Goal: Task Accomplishment & Management: Manage account settings

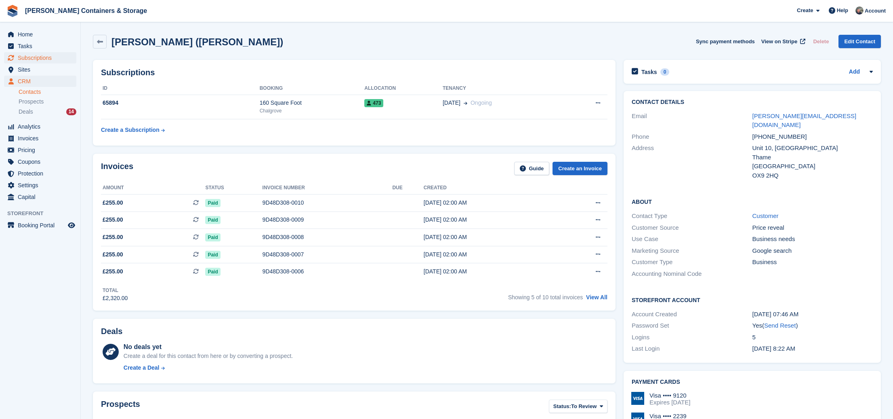
click at [50, 56] on span "Subscriptions" at bounding box center [42, 57] width 48 height 11
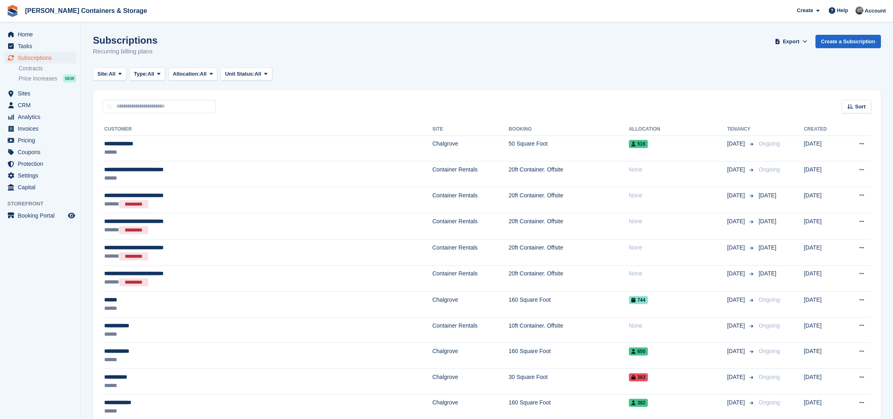
click at [280, 132] on th "Customer" at bounding box center [268, 129] width 330 height 13
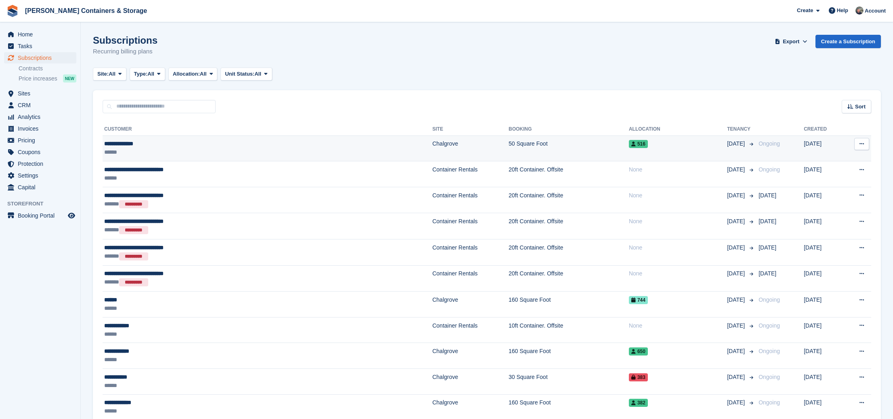
click at [279, 142] on div "**********" at bounding box center [201, 143] width 194 height 8
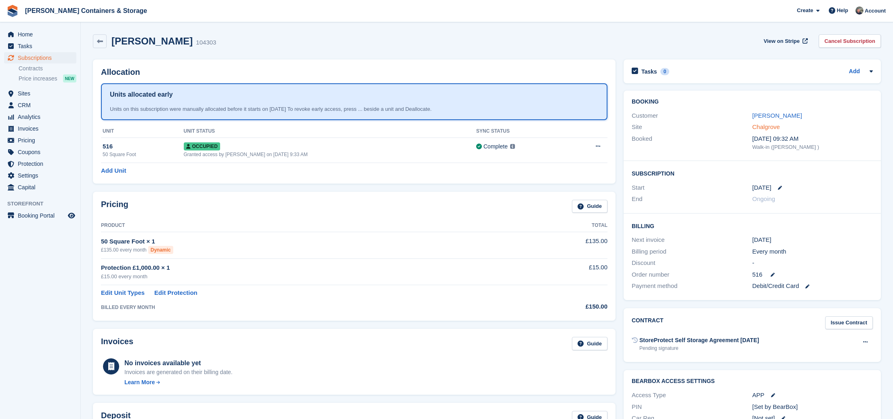
scroll to position [0, 0]
click at [778, 116] on link "Judith Bennett" at bounding box center [778, 115] width 50 height 7
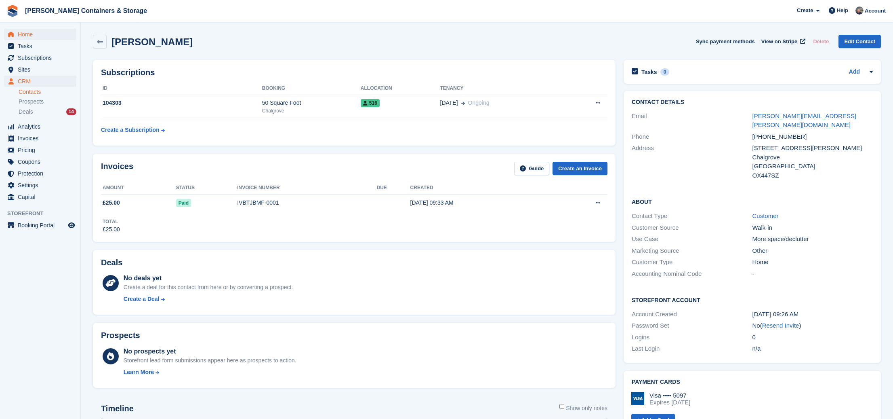
click at [53, 33] on span "Home" at bounding box center [42, 34] width 48 height 11
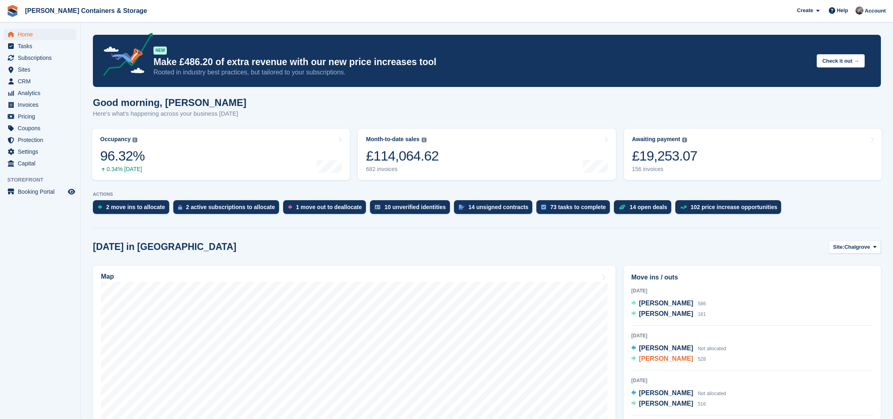
scroll to position [0, 0]
click at [676, 403] on span "[PERSON_NAME]" at bounding box center [666, 402] width 54 height 7
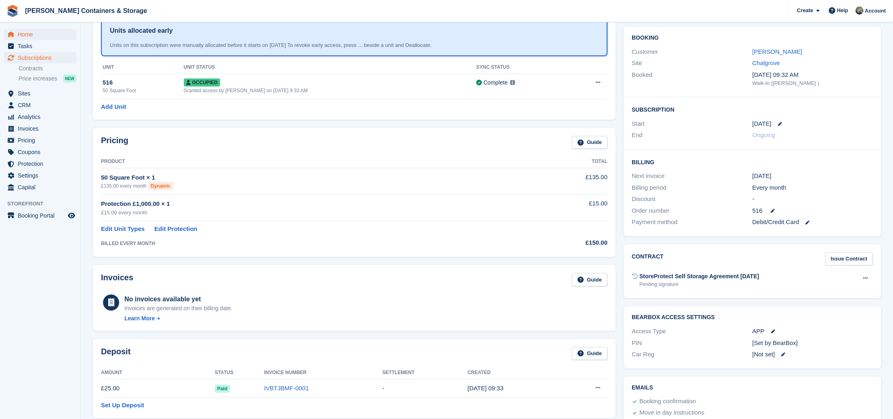
scroll to position [65, 0]
click at [34, 31] on span "Home" at bounding box center [42, 34] width 48 height 11
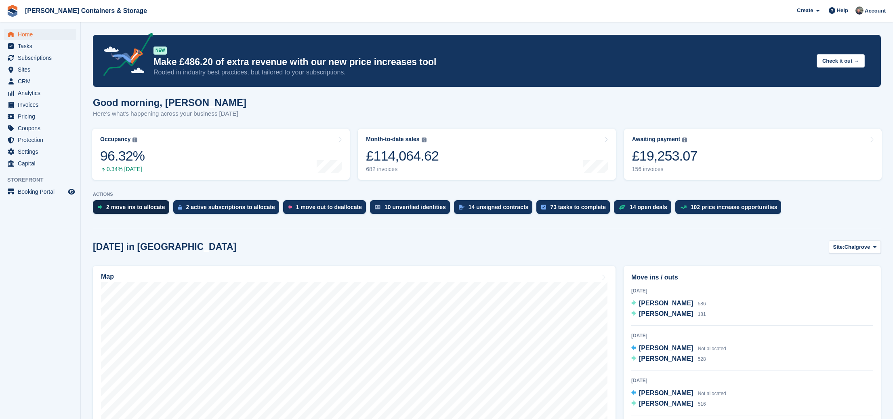
click at [139, 209] on div "2 move ins to allocate" at bounding box center [135, 207] width 59 height 6
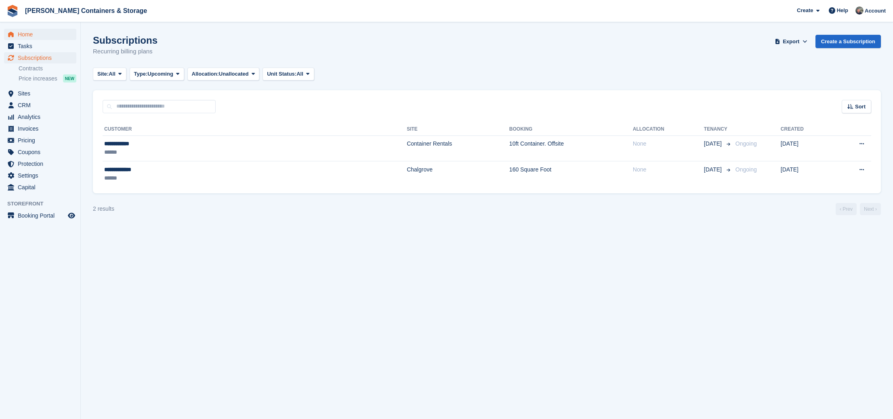
click at [32, 31] on span "Home" at bounding box center [42, 34] width 48 height 11
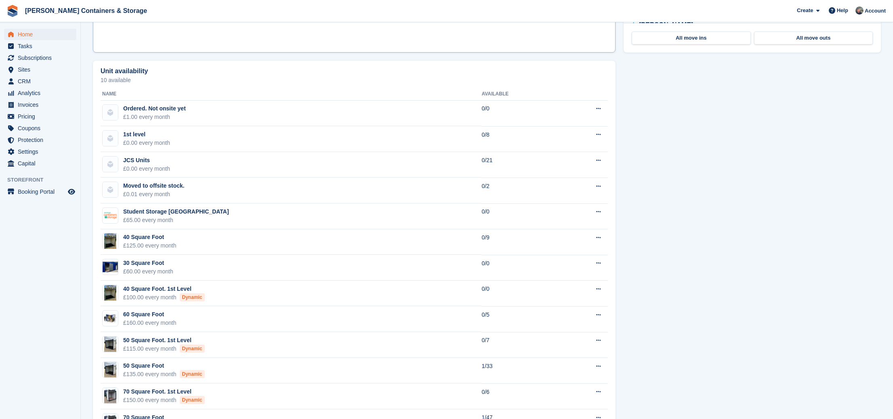
scroll to position [324, 0]
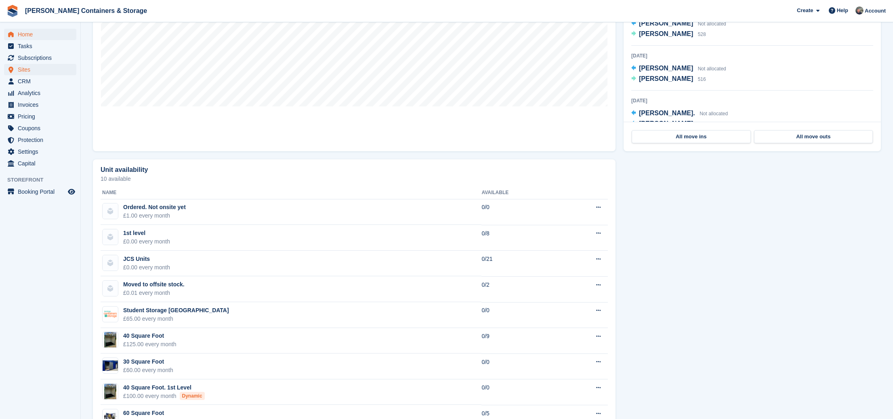
click at [32, 72] on span "Sites" at bounding box center [42, 69] width 48 height 11
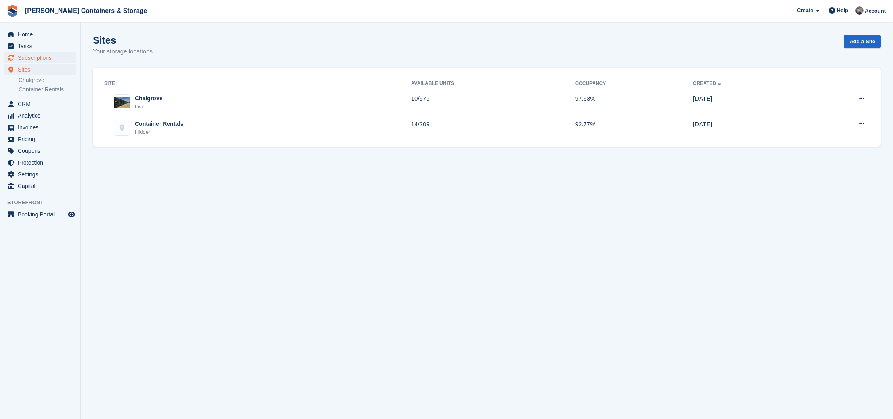
click at [31, 61] on span "Subscriptions" at bounding box center [42, 57] width 48 height 11
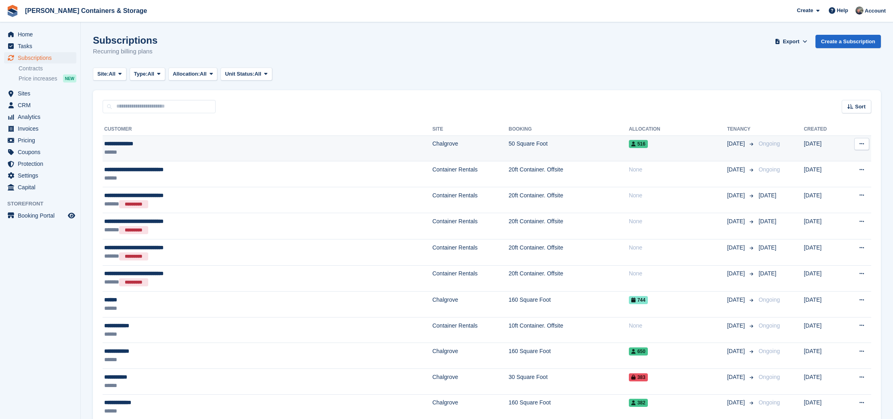
click at [260, 142] on div "**********" at bounding box center [201, 143] width 194 height 8
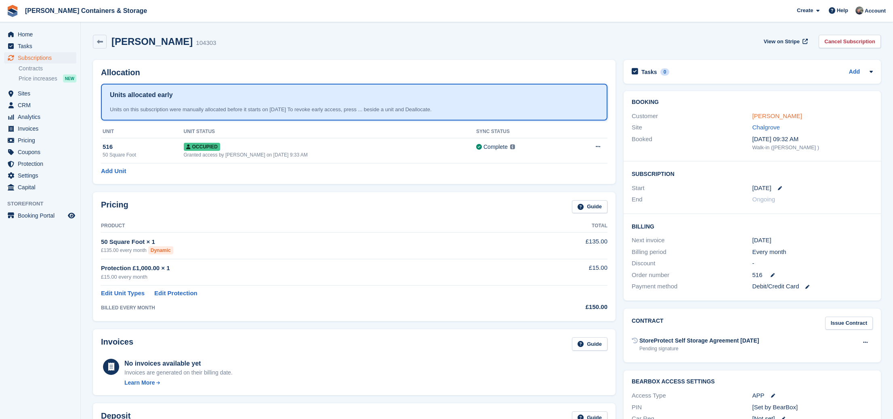
click at [775, 116] on link "[PERSON_NAME]" at bounding box center [778, 115] width 50 height 7
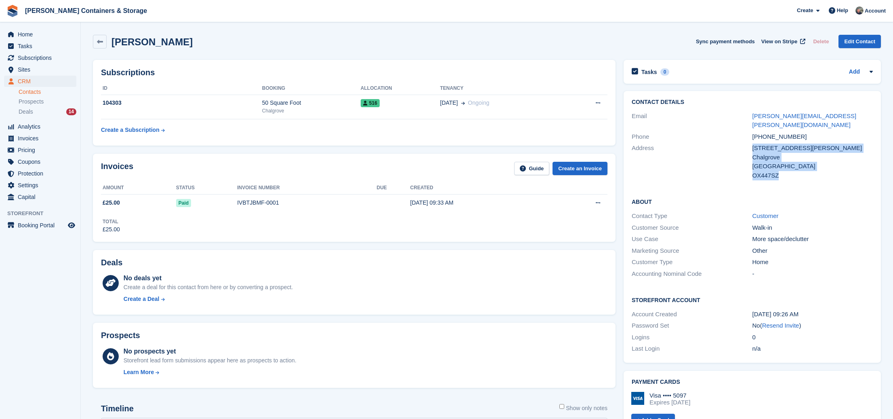
drag, startPoint x: 752, startPoint y: 139, endPoint x: 799, endPoint y: 162, distance: 52.6
click at [799, 162] on div "Address 9 Langley Road Chalgrove United Kingdom OX447SZ" at bounding box center [752, 161] width 241 height 39
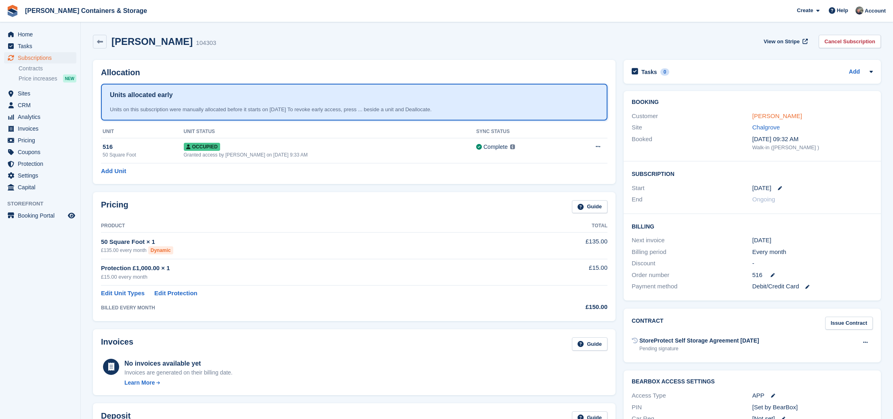
click at [786, 115] on link "[PERSON_NAME]" at bounding box center [778, 115] width 50 height 7
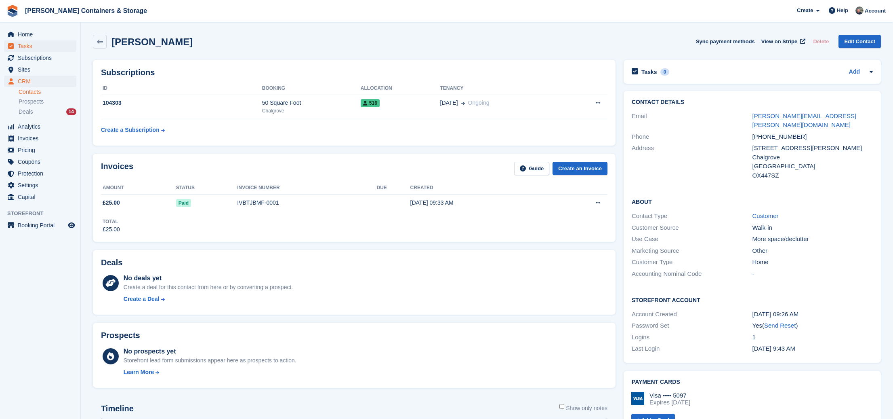
scroll to position [0, 0]
click at [27, 31] on span "Home" at bounding box center [42, 34] width 48 height 11
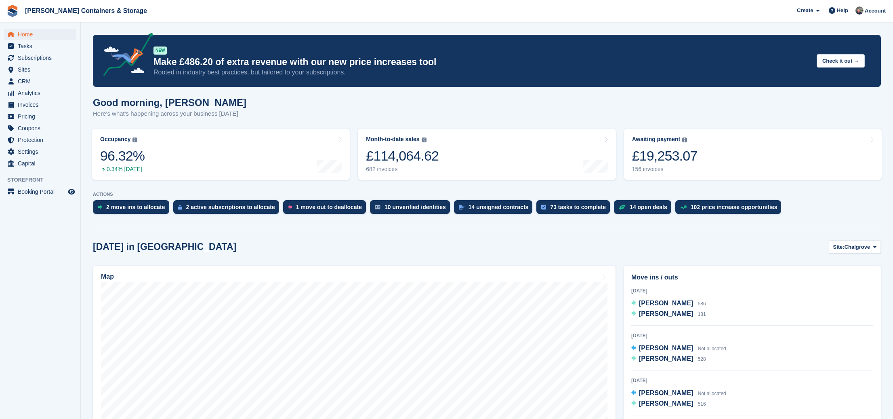
scroll to position [14, 0]
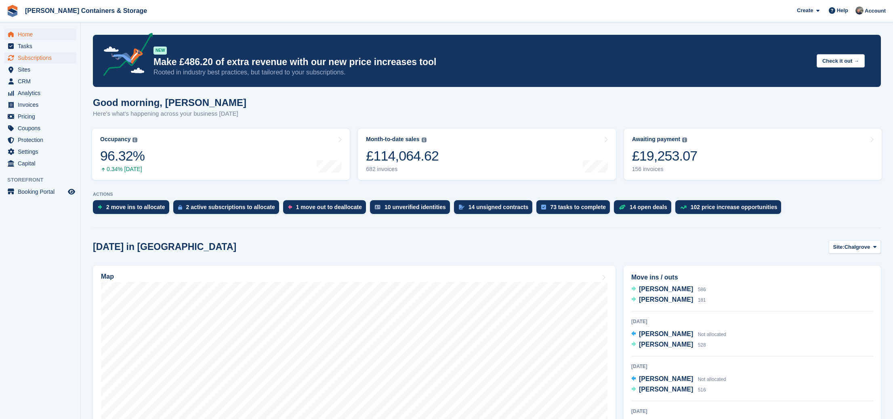
click at [49, 59] on span "Subscriptions" at bounding box center [42, 57] width 48 height 11
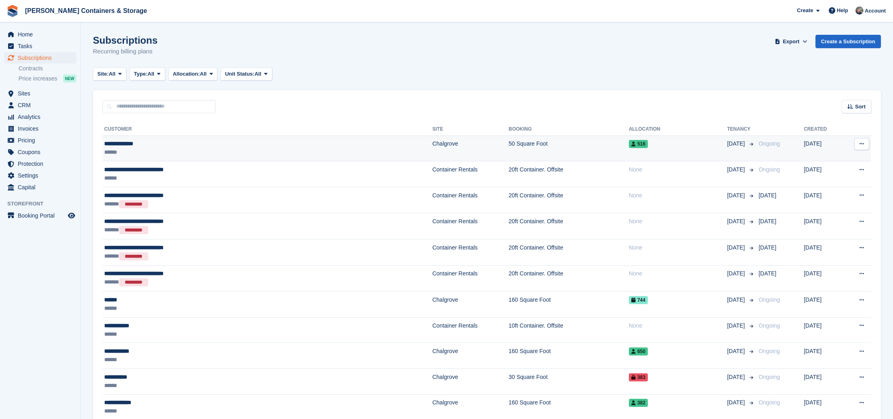
scroll to position [2, 0]
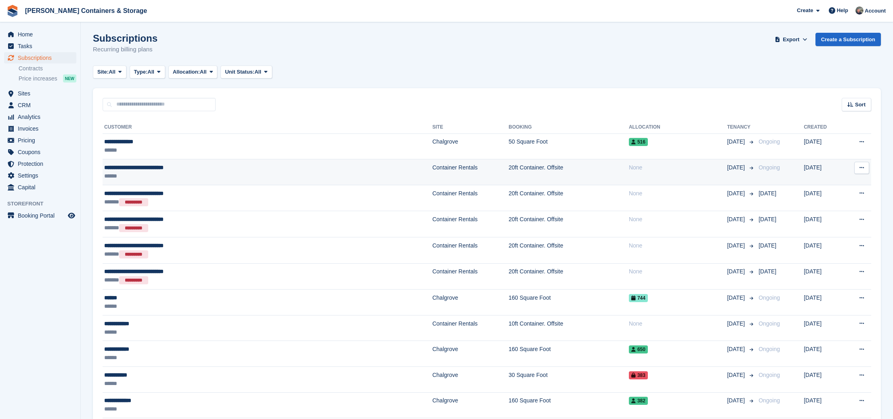
click at [191, 176] on div "******" at bounding box center [201, 176] width 194 height 8
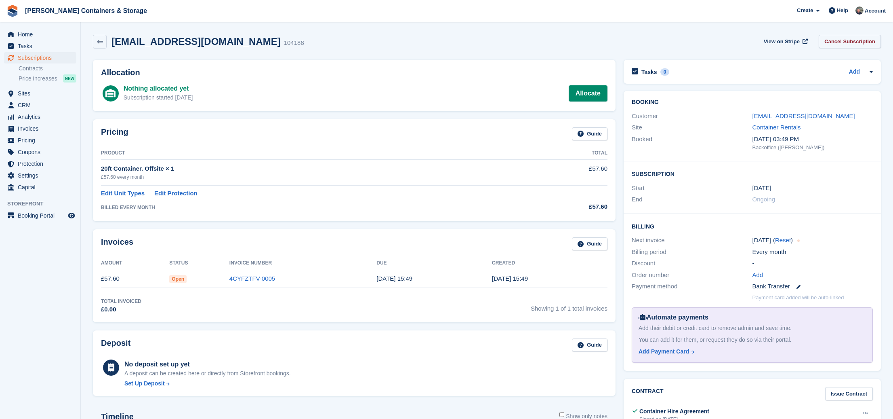
click at [856, 43] on link "Cancel Subscription" at bounding box center [850, 41] width 62 height 13
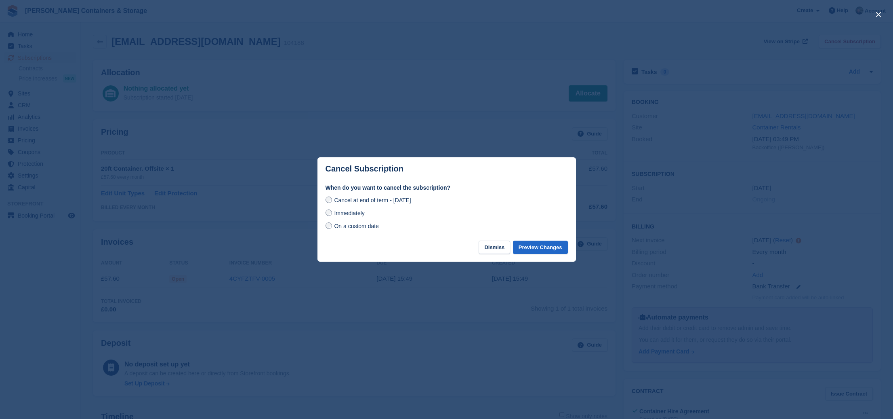
click at [352, 217] on div "Immediately" at bounding box center [447, 213] width 242 height 10
drag, startPoint x: 354, startPoint y: 216, endPoint x: 365, endPoint y: 217, distance: 11.4
click at [354, 216] on span "Immediately" at bounding box center [349, 213] width 30 height 6
click at [542, 246] on button "Preview Changes" at bounding box center [540, 246] width 55 height 13
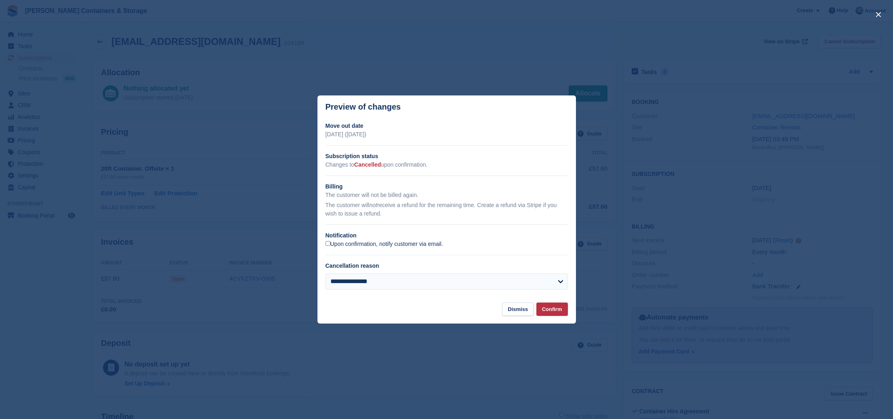
click at [371, 244] on label "Upon confirmation, notify customer via email." at bounding box center [385, 243] width 118 height 7
click at [560, 308] on button "Confirm" at bounding box center [553, 308] width 32 height 13
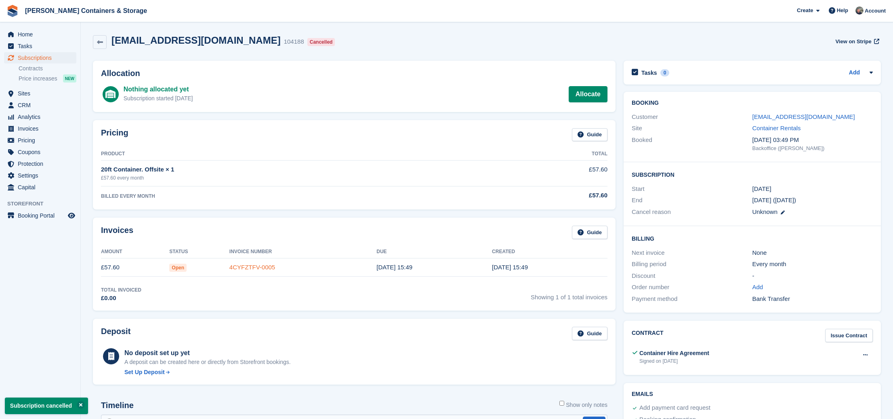
click at [249, 269] on link "4CYFZTFV-0005" at bounding box center [253, 266] width 46 height 7
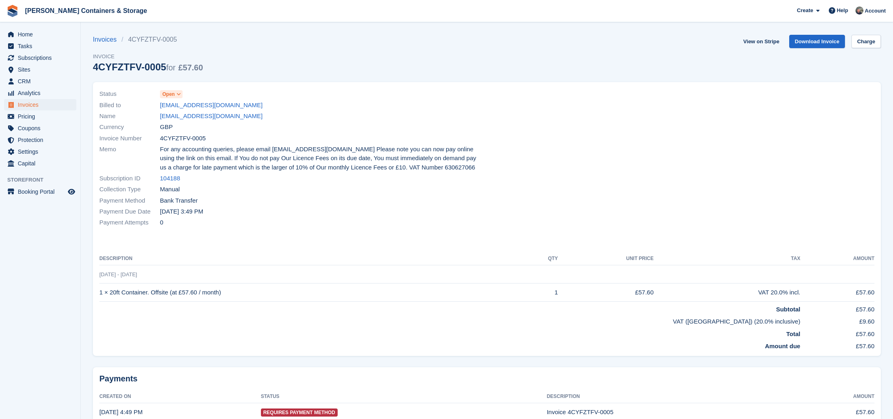
click at [171, 94] on span "Open" at bounding box center [168, 94] width 13 height 7
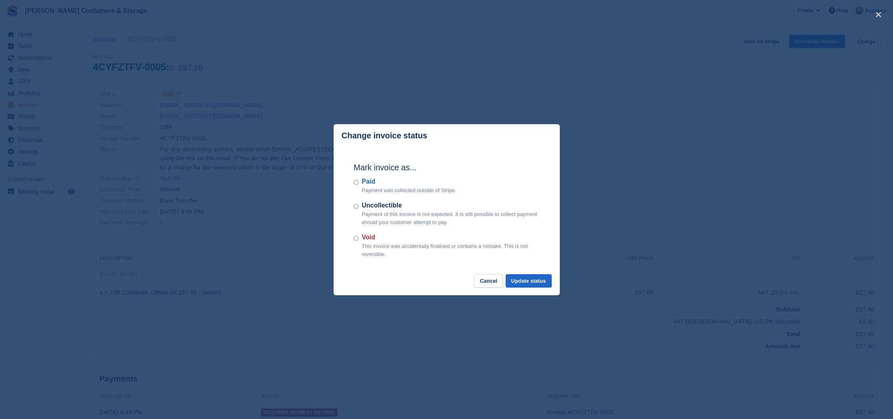
drag, startPoint x: 364, startPoint y: 241, endPoint x: 381, endPoint y: 240, distance: 17.0
click at [364, 240] on label "Void" at bounding box center [451, 237] width 178 height 10
click at [522, 275] on button "Update status" at bounding box center [529, 280] width 46 height 13
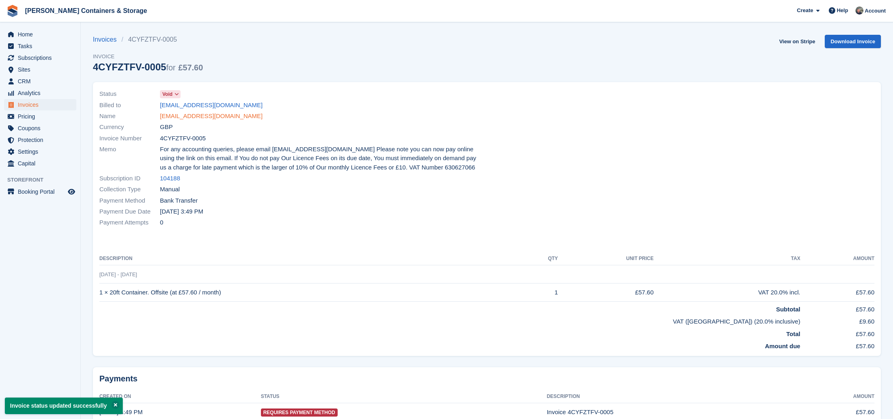
click at [226, 116] on link "info@jenningscontainers.co.uk" at bounding box center [211, 116] width 103 height 9
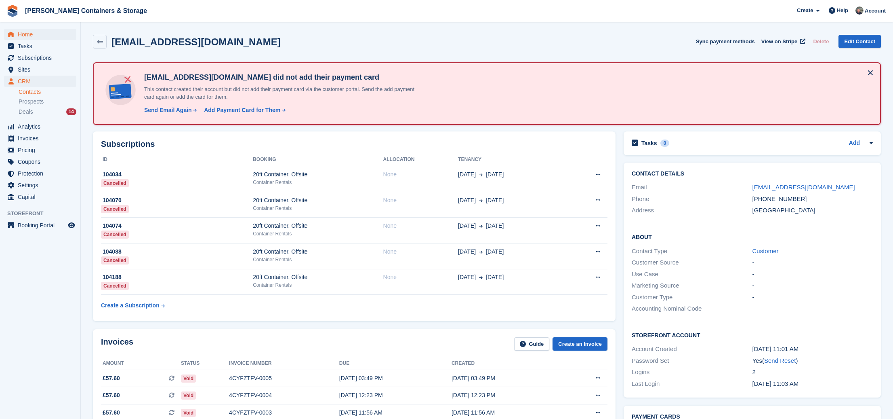
click at [23, 35] on span "Home" at bounding box center [42, 34] width 48 height 11
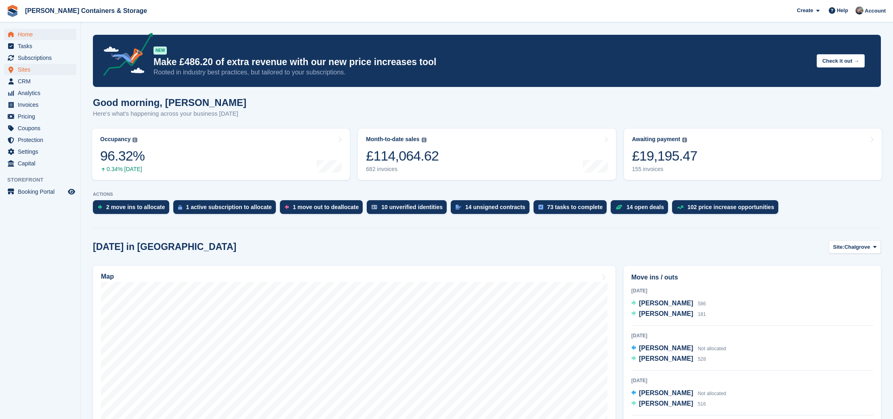
click at [40, 66] on span "Sites" at bounding box center [42, 69] width 48 height 11
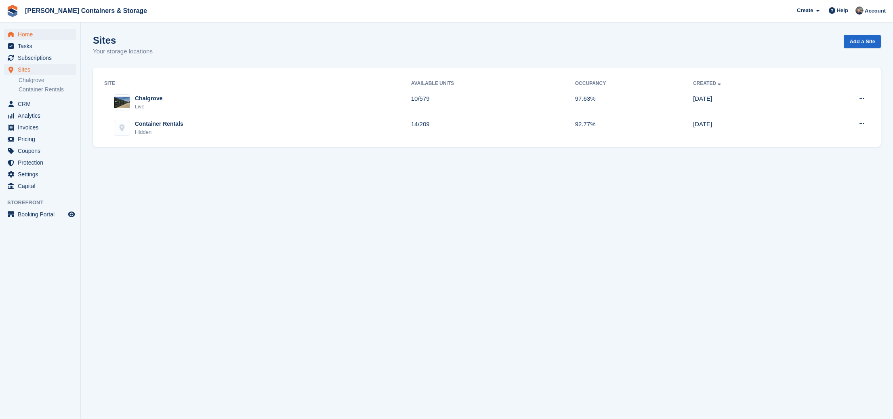
click at [39, 36] on span "Home" at bounding box center [42, 34] width 48 height 11
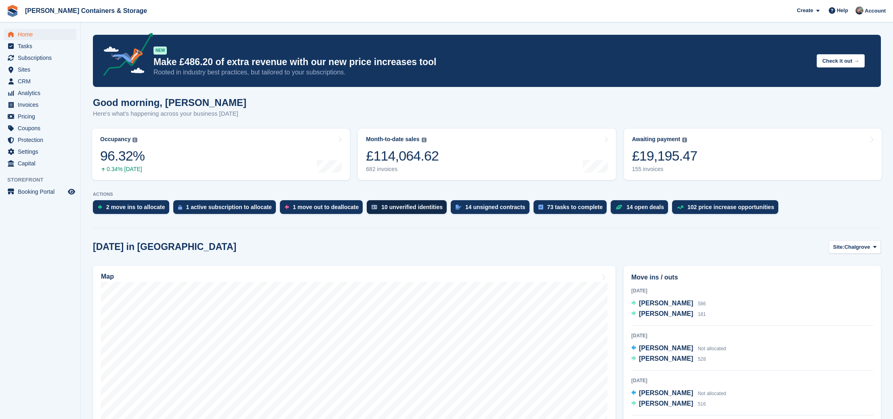
click at [419, 207] on div "10 unverified identities" at bounding box center [411, 207] width 61 height 6
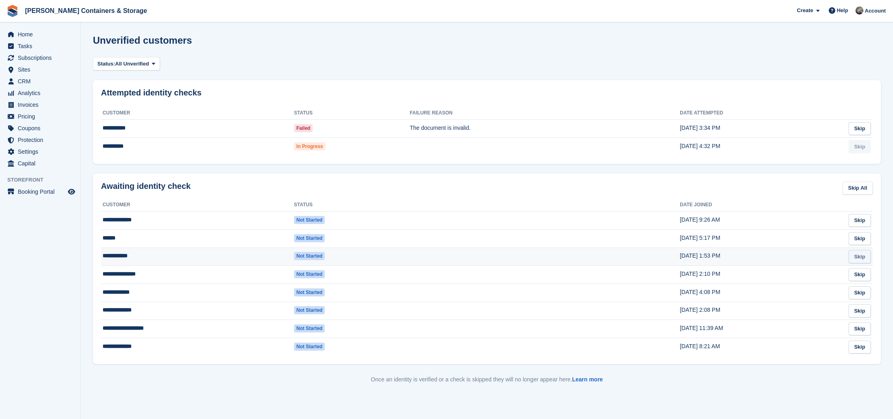
click at [856, 257] on link "Skip" at bounding box center [860, 256] width 22 height 13
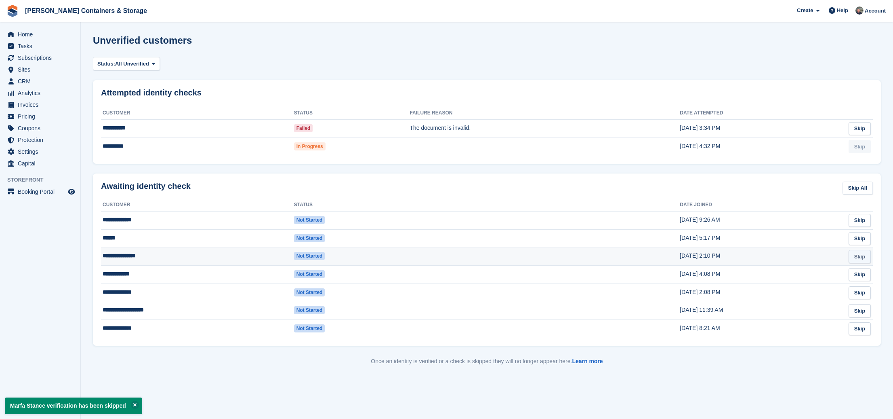
click at [854, 259] on link "Skip" at bounding box center [860, 256] width 22 height 13
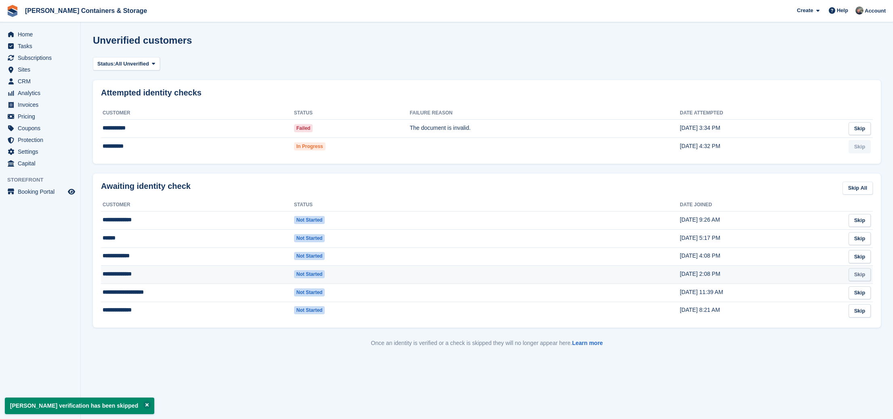
click at [864, 275] on link "Skip" at bounding box center [860, 274] width 22 height 13
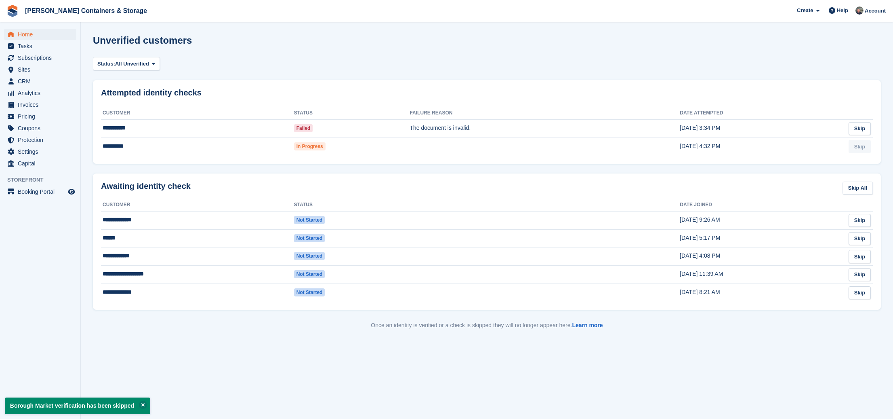
click at [30, 37] on span "Home" at bounding box center [42, 34] width 48 height 11
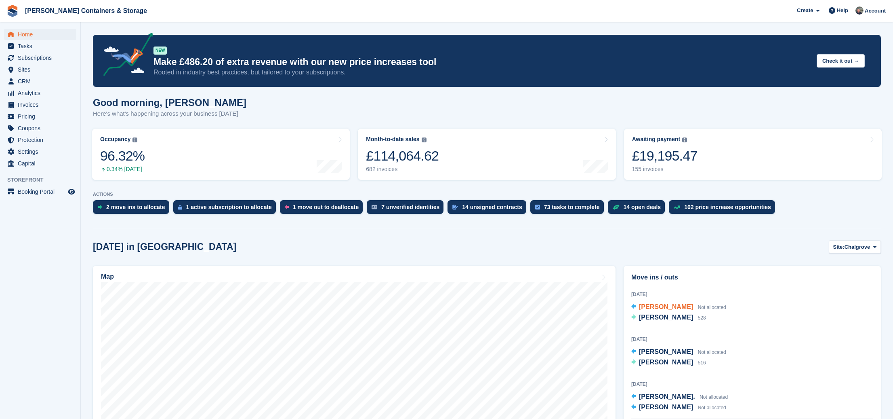
scroll to position [47, 0]
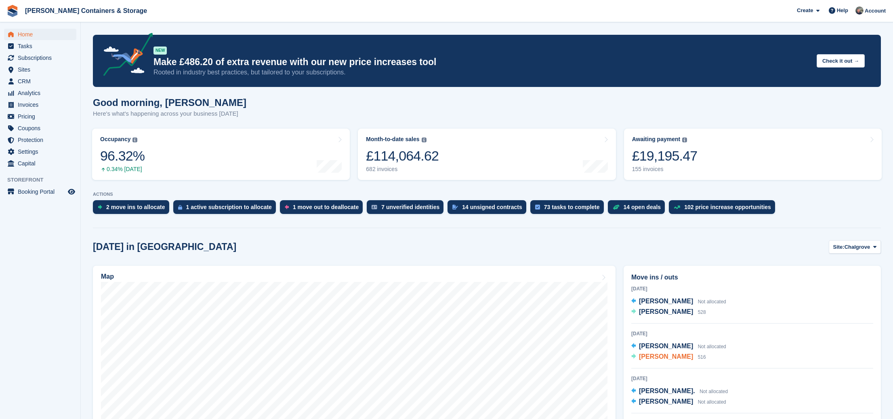
click at [677, 355] on span "[PERSON_NAME]" at bounding box center [666, 356] width 54 height 7
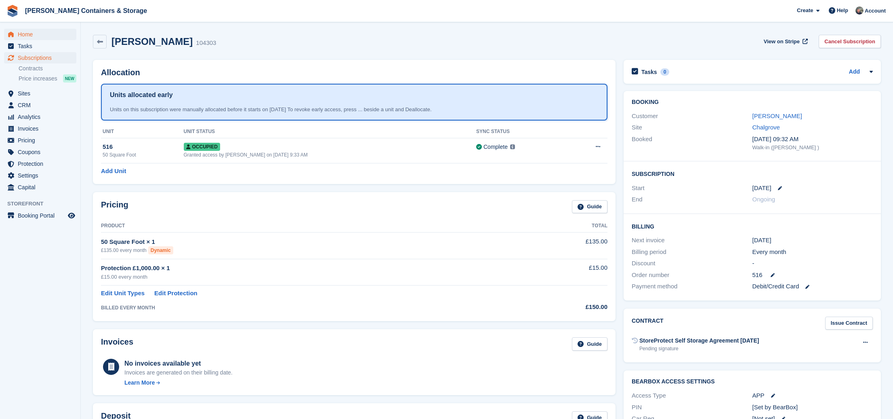
click at [34, 34] on span "Home" at bounding box center [42, 34] width 48 height 11
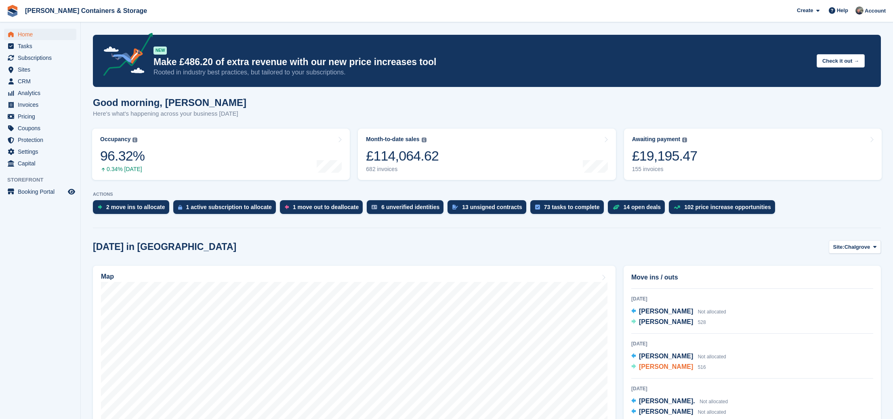
scroll to position [38, 0]
click at [658, 366] on span "[PERSON_NAME]" at bounding box center [666, 365] width 54 height 7
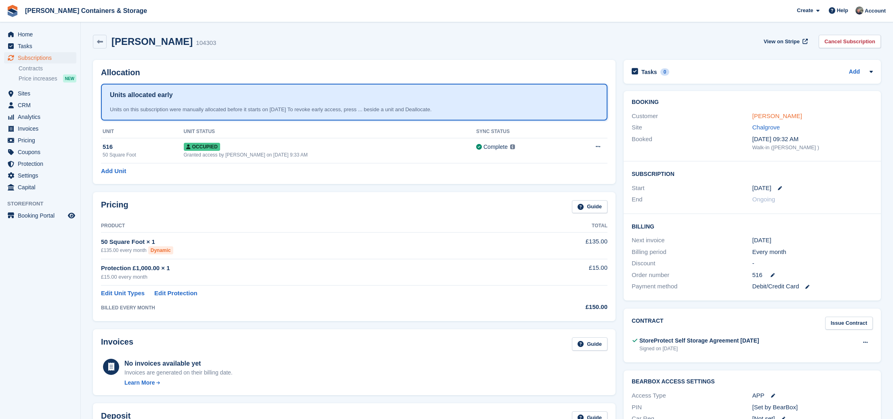
click at [766, 116] on link "[PERSON_NAME]" at bounding box center [778, 115] width 50 height 7
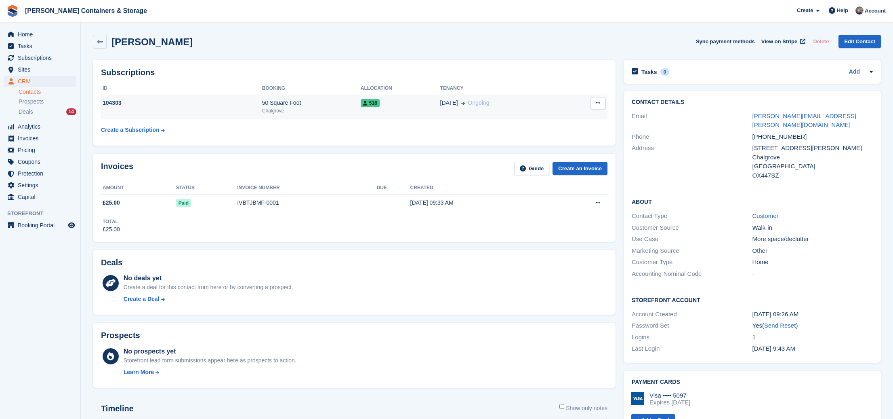
click at [324, 104] on div "50 Square Foot" at bounding box center [311, 103] width 99 height 8
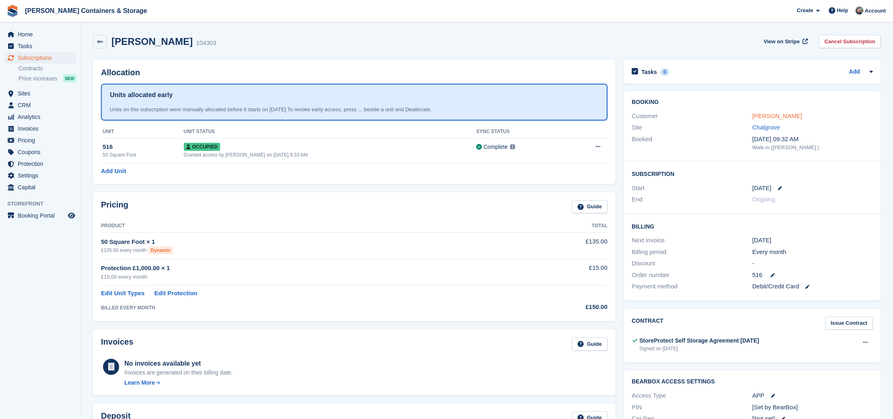
click at [779, 114] on link "Judith Bennett" at bounding box center [778, 115] width 50 height 7
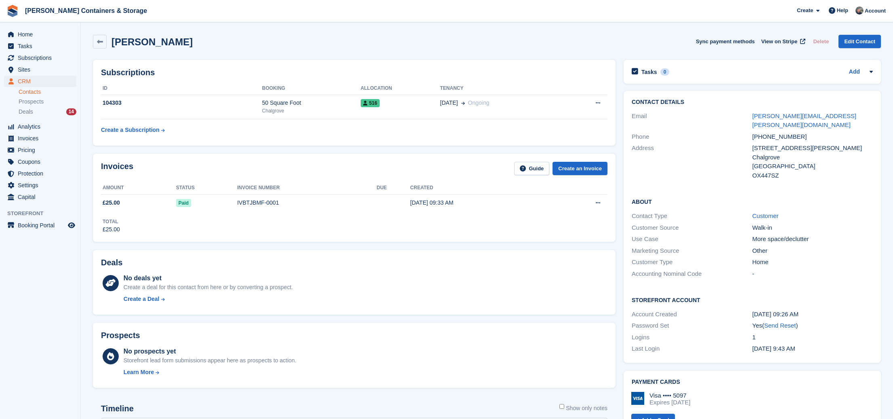
scroll to position [28, 0]
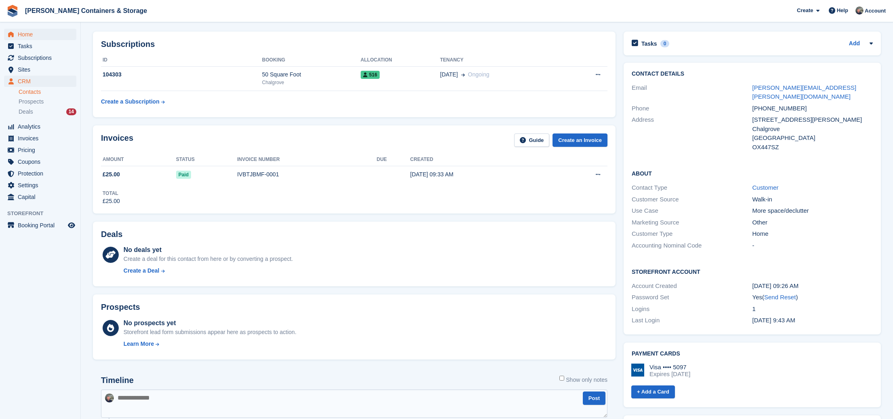
click at [45, 37] on span "Home" at bounding box center [42, 34] width 48 height 11
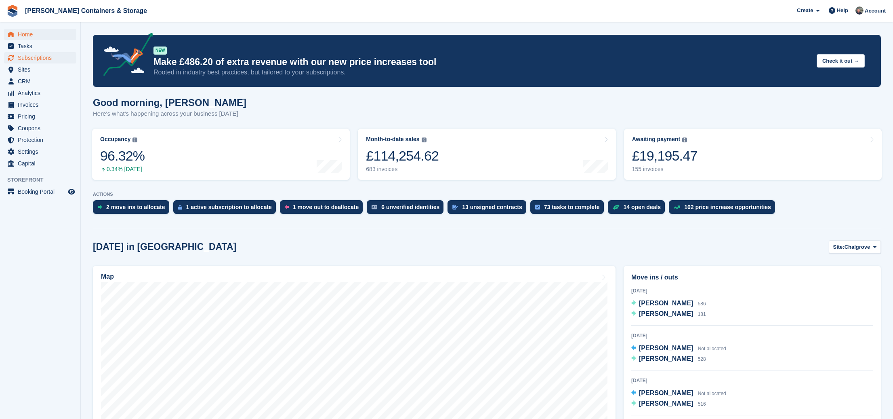
click at [45, 58] on span "Subscriptions" at bounding box center [42, 57] width 48 height 11
click at [38, 58] on span "Subscriptions" at bounding box center [42, 57] width 48 height 11
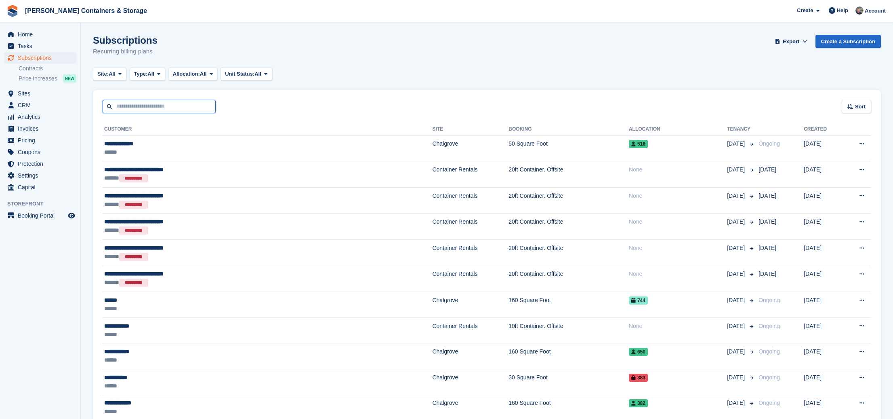
click at [132, 105] on input "text" at bounding box center [159, 106] width 113 height 13
type input "***"
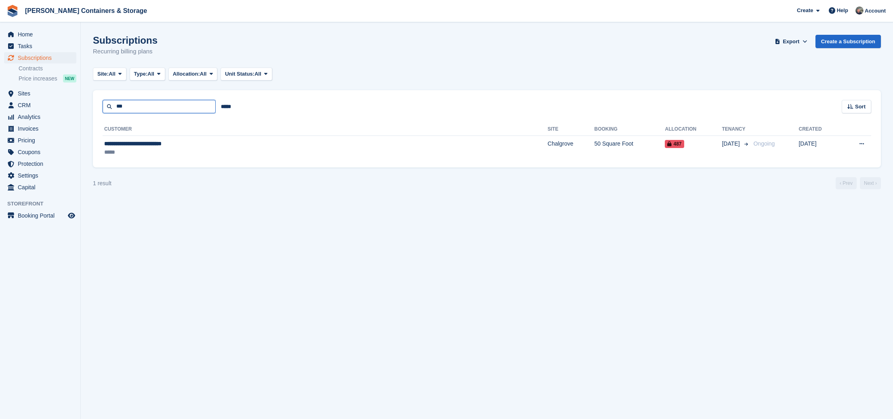
click at [162, 110] on input "***" at bounding box center [159, 106] width 113 height 13
click at [29, 55] on span "Subscriptions" at bounding box center [42, 57] width 48 height 11
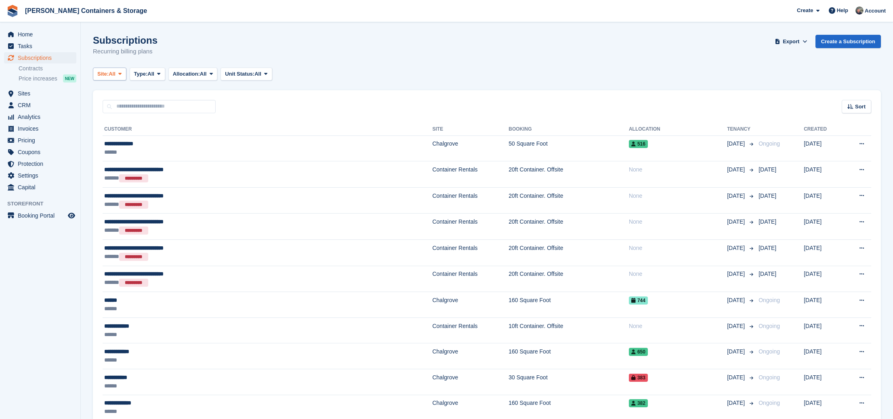
click at [95, 75] on button "Site: All" at bounding box center [110, 73] width 34 height 13
click at [124, 109] on link "Chalgrove" at bounding box center [132, 107] width 70 height 15
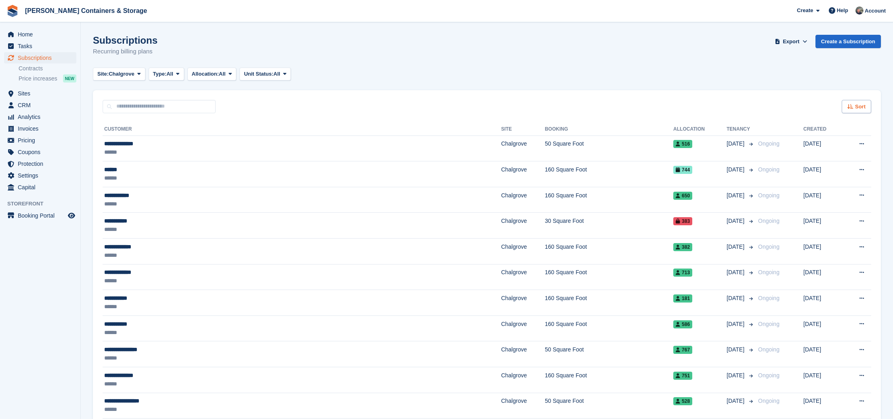
click at [851, 106] on icon at bounding box center [851, 106] width 6 height 5
click at [35, 115] on span "Analytics" at bounding box center [42, 116] width 48 height 11
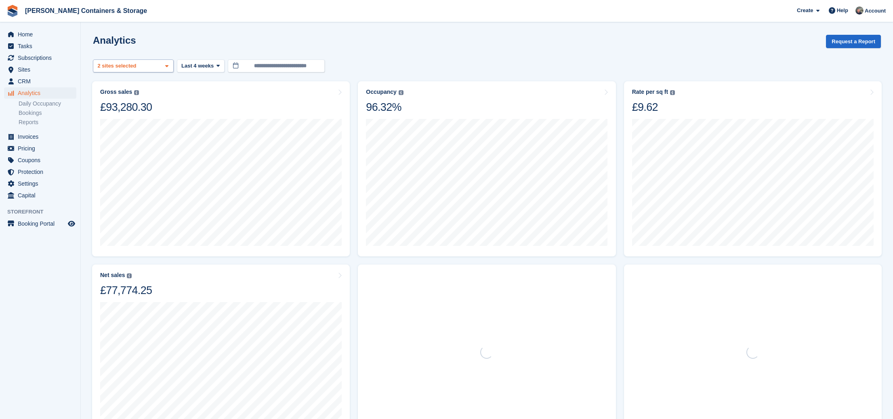
click at [116, 67] on div "2 sites selected" at bounding box center [117, 66] width 43 height 8
click at [146, 112] on div "Container Rentals" at bounding box center [134, 116] width 74 height 13
select select "***"
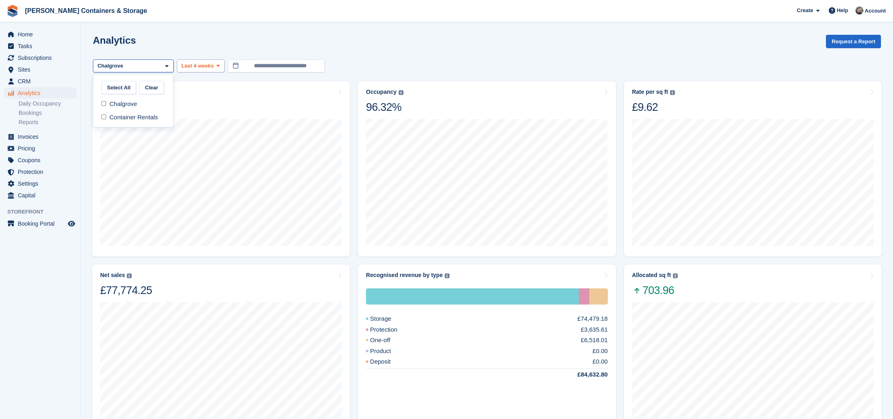
click at [196, 67] on span "Last 4 weeks" at bounding box center [197, 66] width 32 height 8
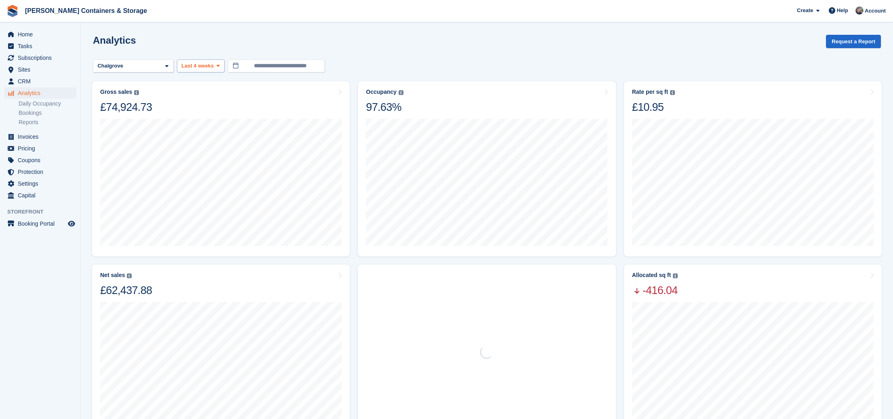
click at [192, 60] on button "Last 4 weeks" at bounding box center [201, 65] width 48 height 13
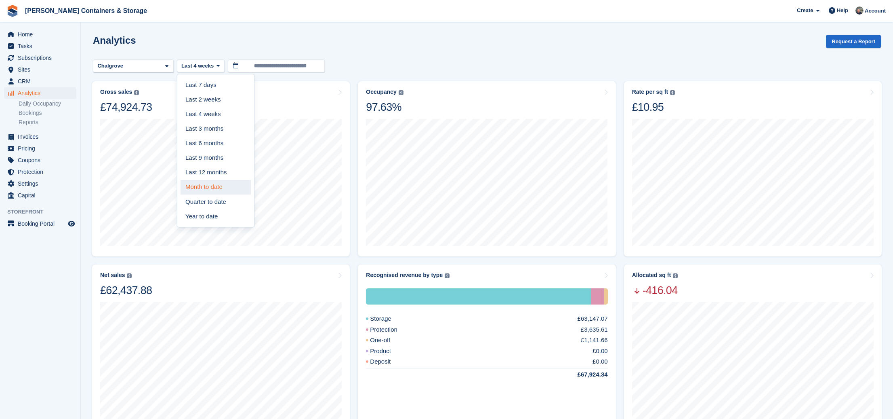
click at [230, 186] on link "Month to date" at bounding box center [216, 187] width 70 height 15
click at [53, 33] on span "Home" at bounding box center [42, 34] width 48 height 11
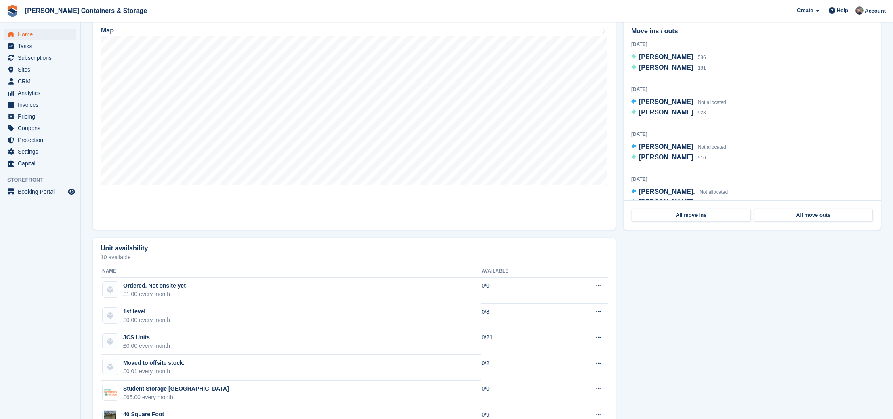
scroll to position [231, 0]
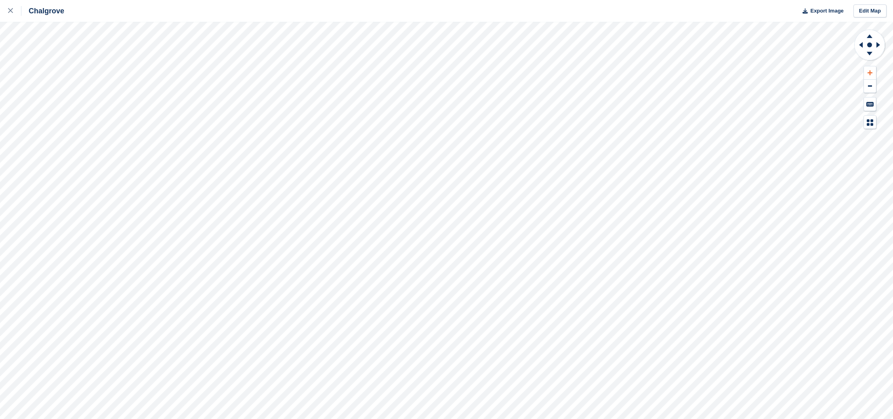
click at [869, 71] on icon at bounding box center [870, 73] width 5 height 6
click at [13, 9] on icon at bounding box center [10, 10] width 5 height 5
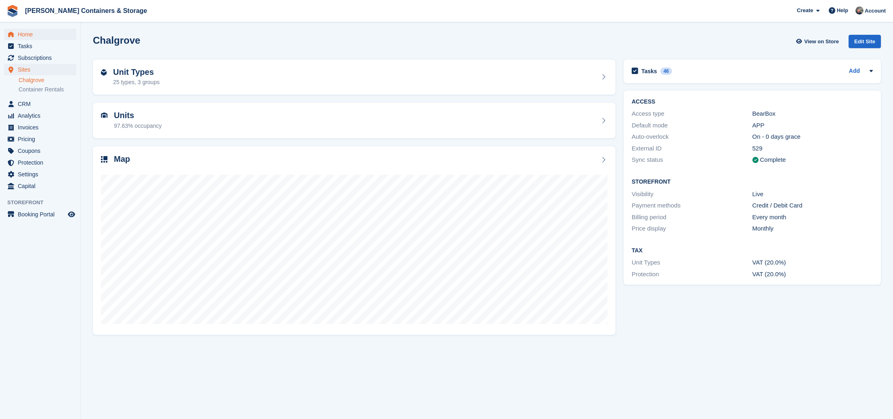
click at [25, 30] on span "Home" at bounding box center [42, 34] width 48 height 11
click at [29, 34] on span "Home" at bounding box center [42, 34] width 48 height 11
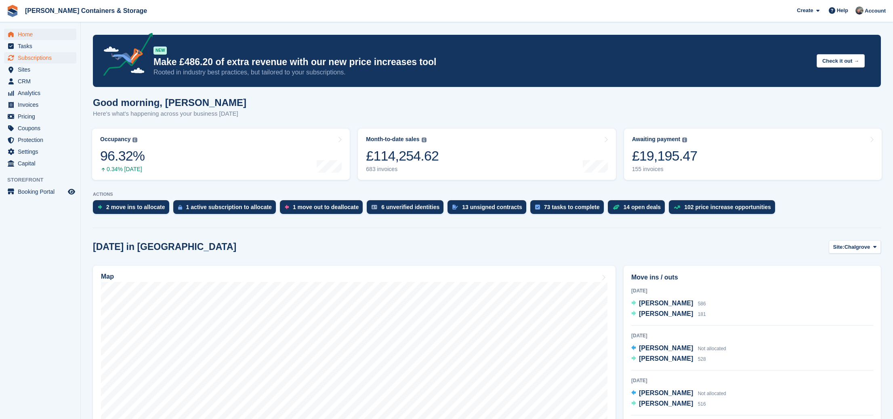
click at [48, 52] on span "Subscriptions" at bounding box center [42, 57] width 48 height 11
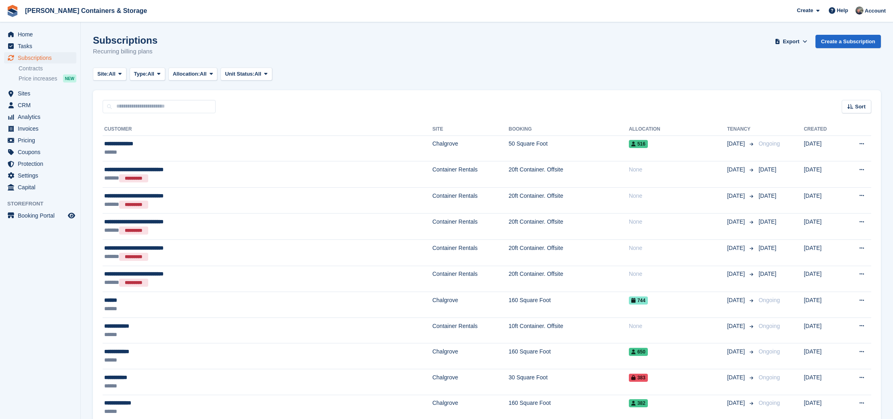
click at [131, 110] on input "text" at bounding box center [159, 106] width 113 height 13
type input "****"
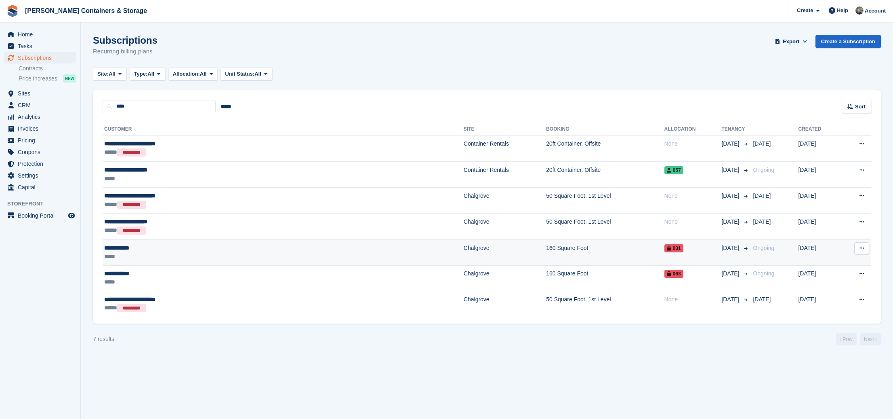
click at [289, 256] on div "*****" at bounding box center [202, 256] width 196 height 8
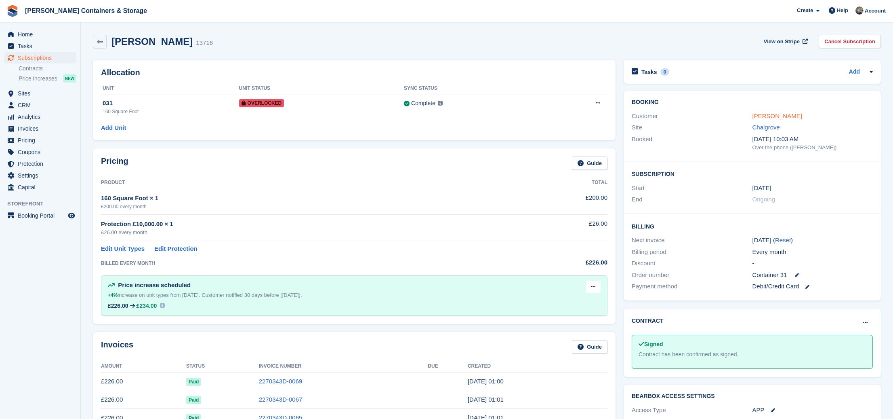
click at [770, 116] on link "[PERSON_NAME]" at bounding box center [778, 115] width 50 height 7
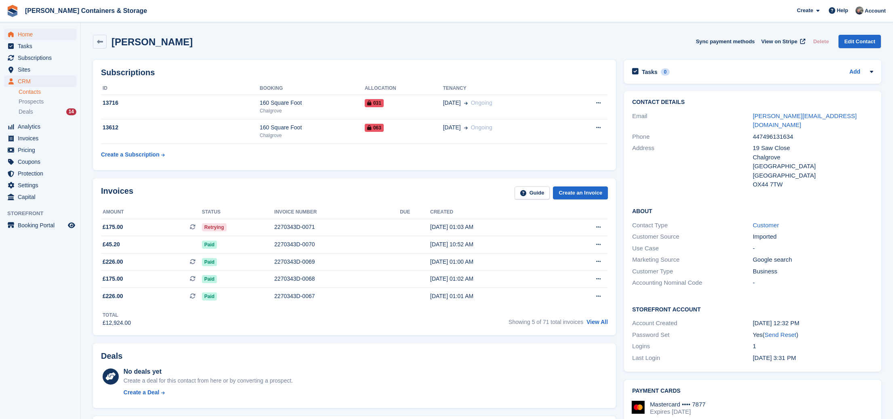
click at [15, 33] on span "menu" at bounding box center [11, 34] width 10 height 10
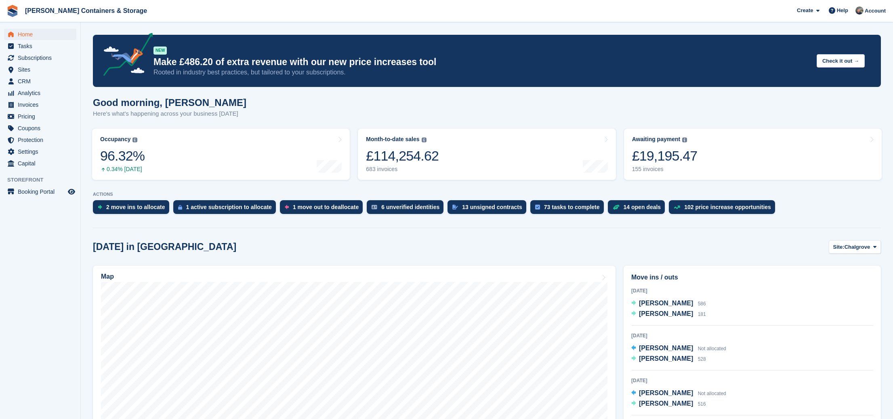
click at [29, 36] on span "Home" at bounding box center [42, 34] width 48 height 11
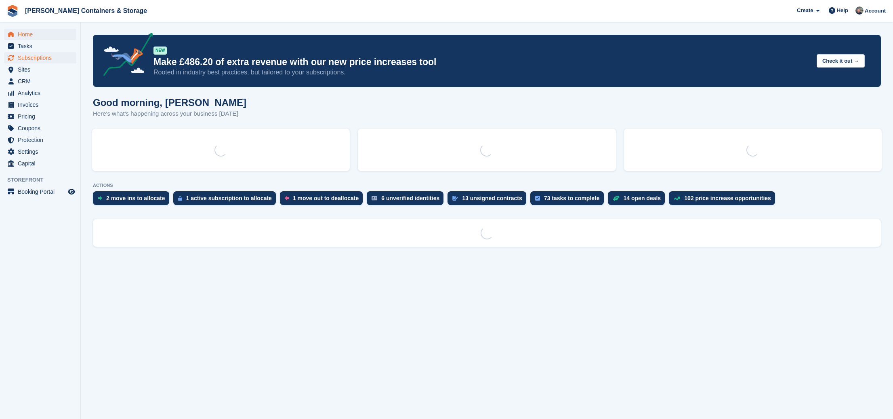
click at [41, 56] on span "Subscriptions" at bounding box center [42, 57] width 48 height 11
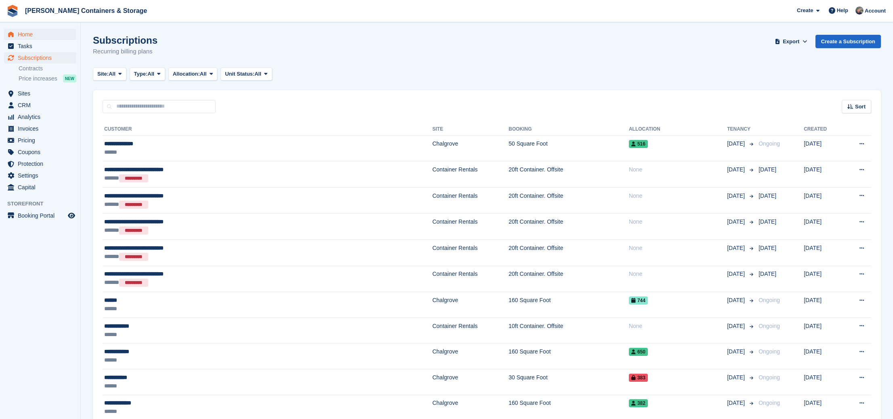
click at [48, 31] on span "Home" at bounding box center [42, 34] width 48 height 11
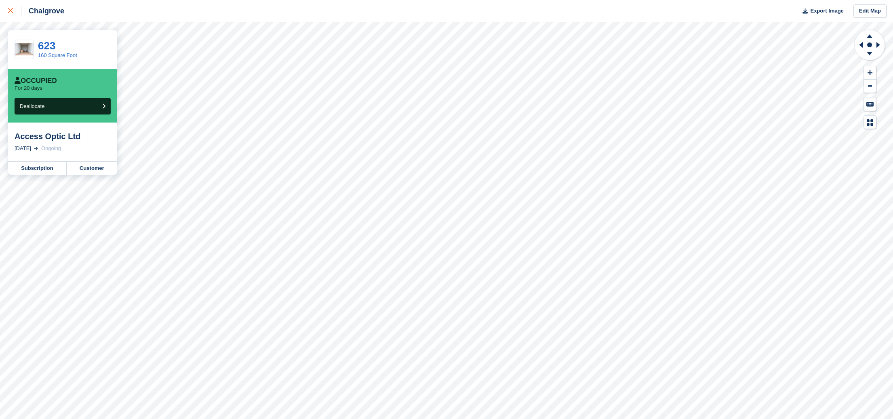
click at [16, 13] on div at bounding box center [14, 11] width 13 height 10
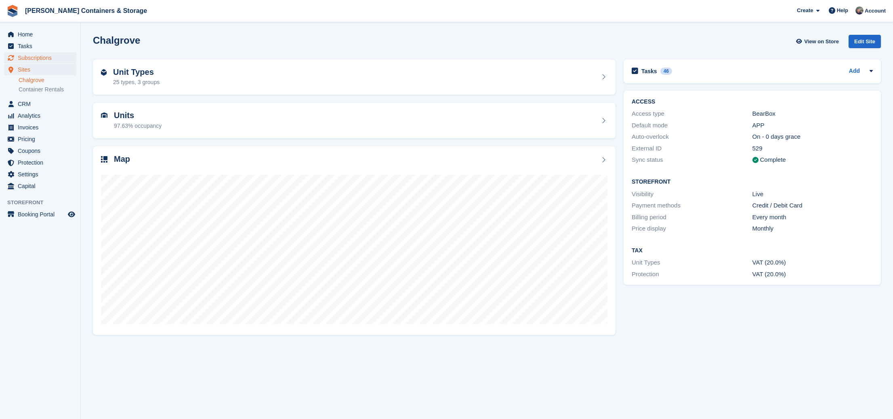
click at [32, 62] on span "Subscriptions" at bounding box center [42, 57] width 48 height 11
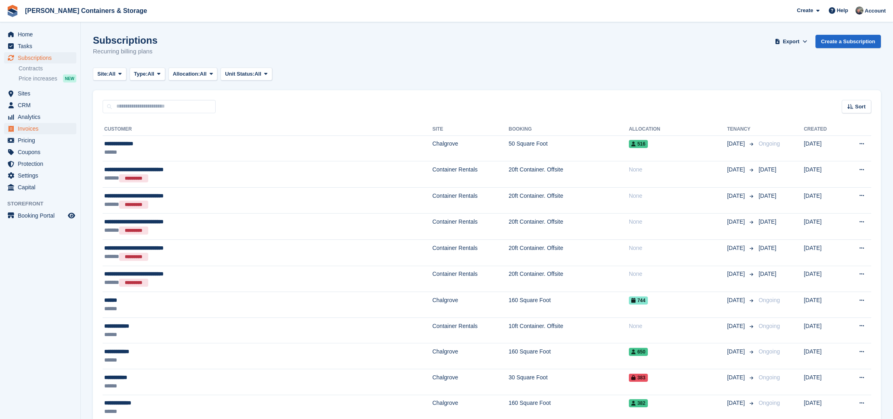
click at [46, 127] on span "Invoices" at bounding box center [42, 128] width 48 height 11
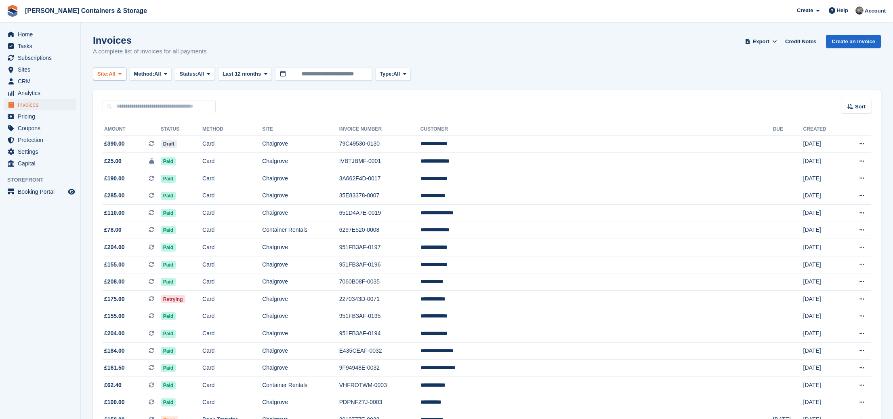
click at [108, 68] on button "Site: All" at bounding box center [110, 73] width 34 height 13
click at [140, 105] on link "Chalgrove" at bounding box center [132, 107] width 70 height 15
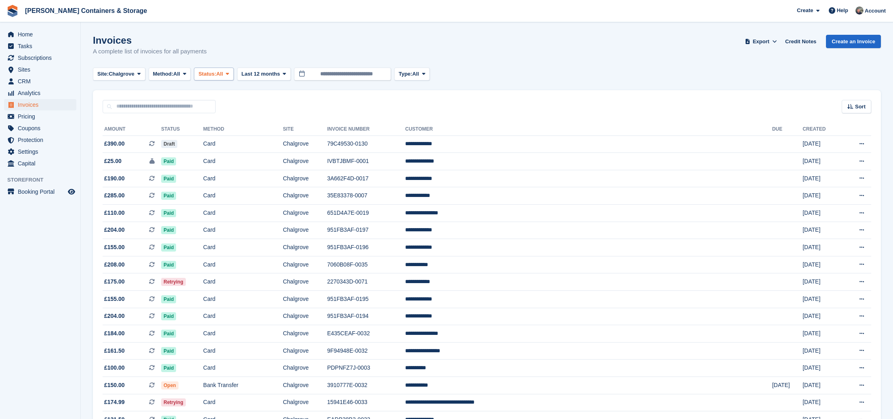
click at [216, 74] on span "Status:" at bounding box center [207, 74] width 18 height 8
click at [236, 135] on link "Open" at bounding box center [233, 136] width 70 height 15
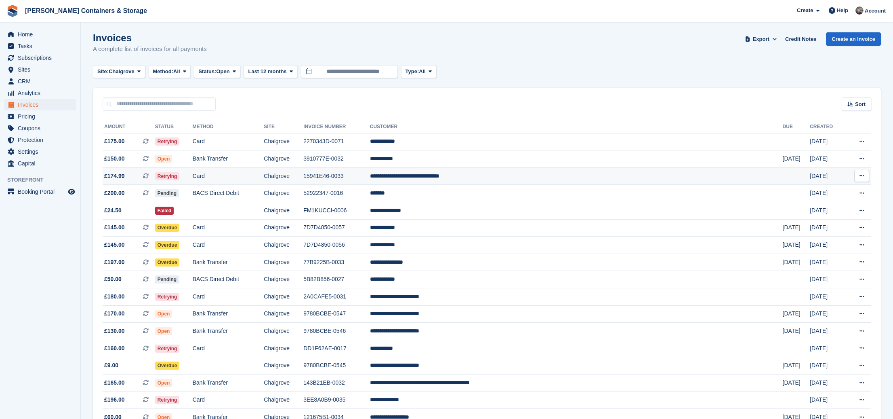
scroll to position [2, 0]
click at [303, 182] on td "Chalgrove" at bounding box center [284, 175] width 40 height 17
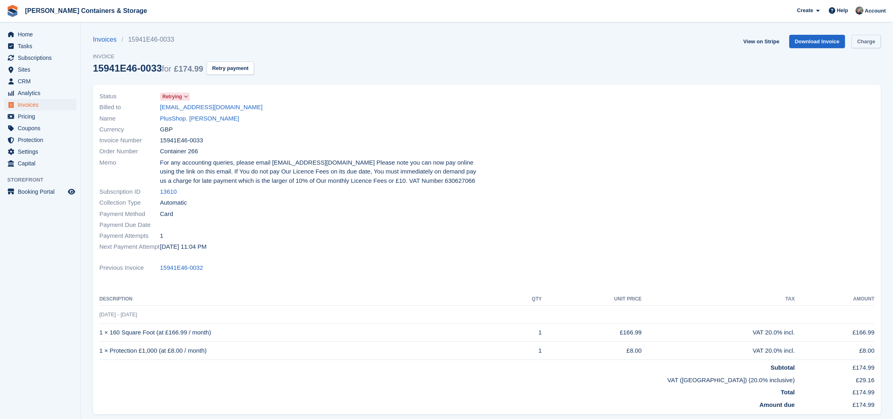
click at [866, 41] on link "Charge" at bounding box center [866, 41] width 29 height 13
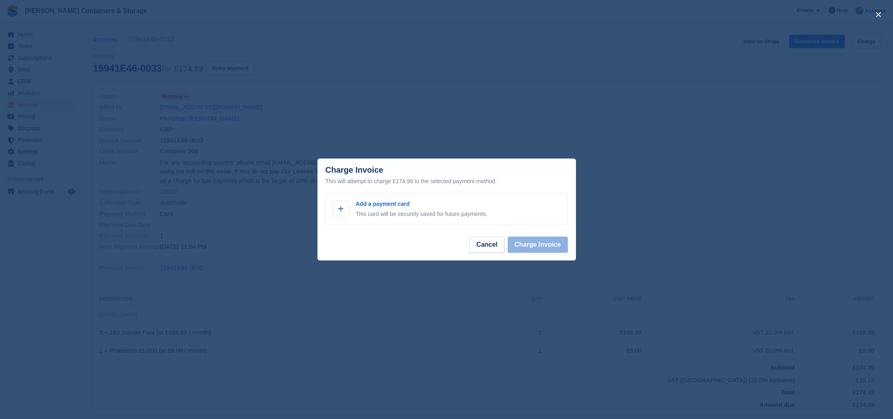
drag, startPoint x: 481, startPoint y: 242, endPoint x: 328, endPoint y: 125, distance: 193.2
click at [481, 242] on button "Cancel" at bounding box center [487, 244] width 35 height 16
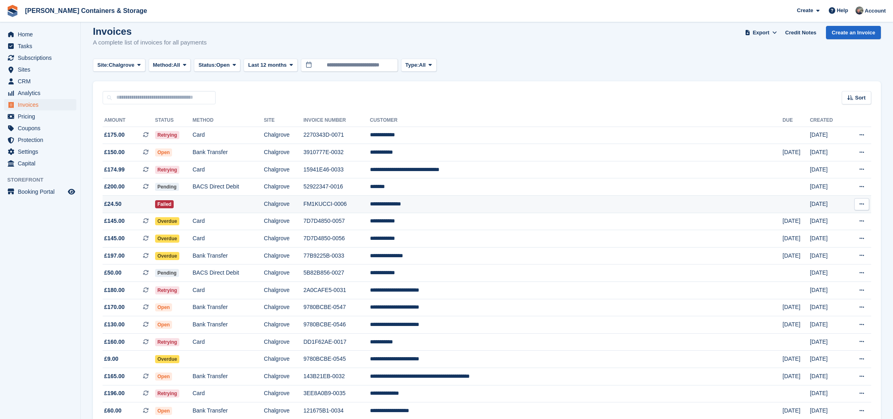
scroll to position [10, 0]
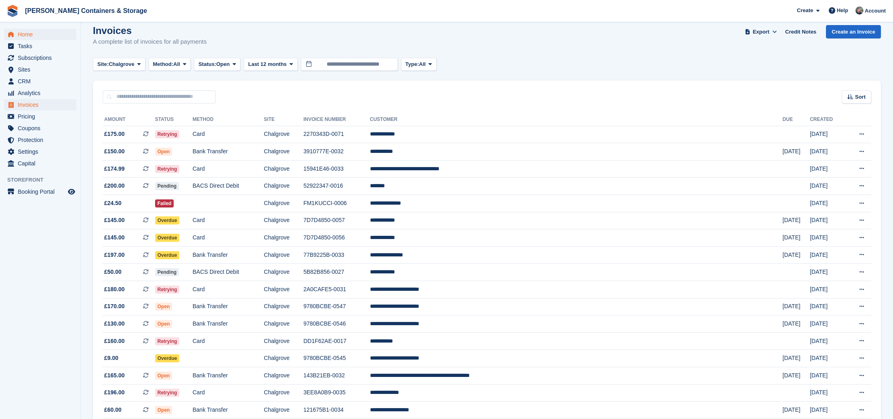
click at [19, 34] on span "Home" at bounding box center [42, 34] width 48 height 11
